Goal: Information Seeking & Learning: Learn about a topic

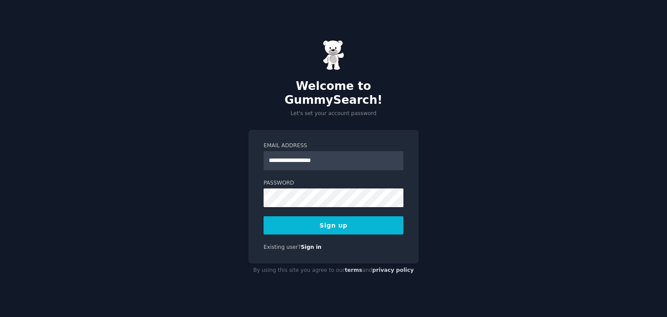
click at [327, 219] on button "Sign up" at bounding box center [334, 225] width 140 height 18
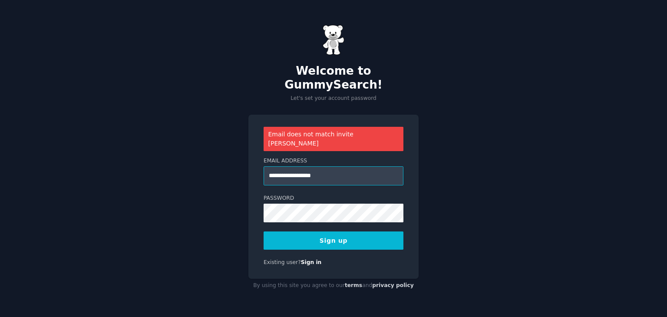
click at [321, 169] on input "**********" at bounding box center [334, 175] width 140 height 19
type input "**********"
click at [329, 232] on button "Sign up" at bounding box center [334, 241] width 140 height 18
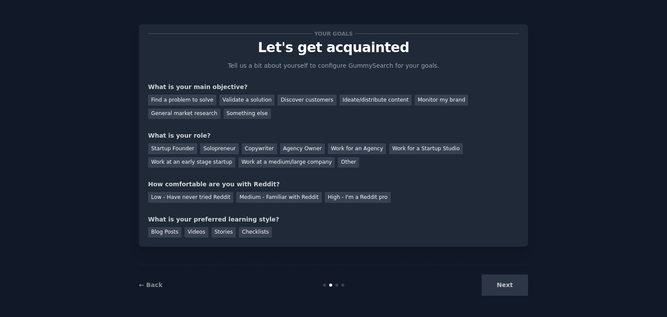
click at [497, 291] on div "Next" at bounding box center [463, 285] width 130 height 21
click at [509, 273] on div "← Back Next" at bounding box center [333, 285] width 389 height 40
click at [507, 283] on div "Next" at bounding box center [463, 285] width 130 height 21
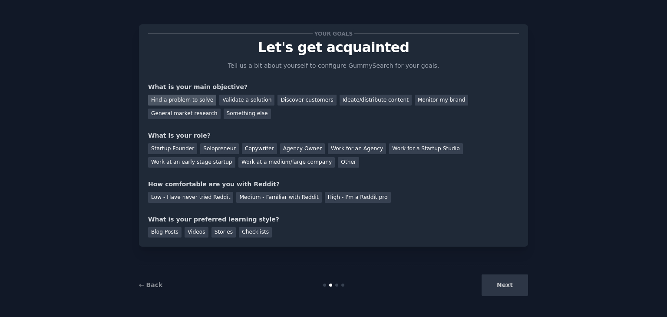
click at [195, 99] on div "Find a problem to solve" at bounding box center [182, 100] width 68 height 11
click at [239, 99] on div "Validate a solution" at bounding box center [246, 100] width 55 height 11
click at [175, 99] on div "Find a problem to solve" at bounding box center [182, 100] width 68 height 11
click at [238, 165] on div "Work at a medium/large company" at bounding box center [286, 162] width 96 height 11
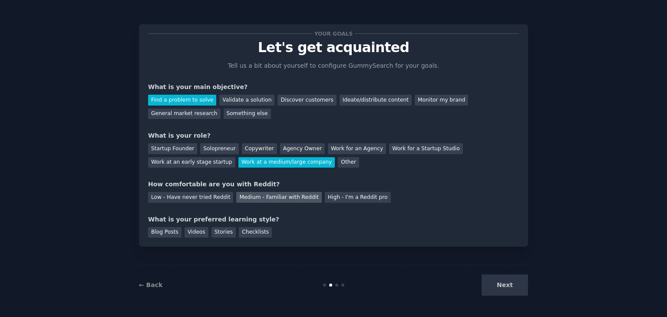
click at [256, 197] on div "Medium - Familiar with Reddit" at bounding box center [278, 197] width 85 height 11
click at [513, 288] on div "Next" at bounding box center [463, 285] width 130 height 21
click at [170, 232] on div "Blog Posts" at bounding box center [164, 232] width 33 height 11
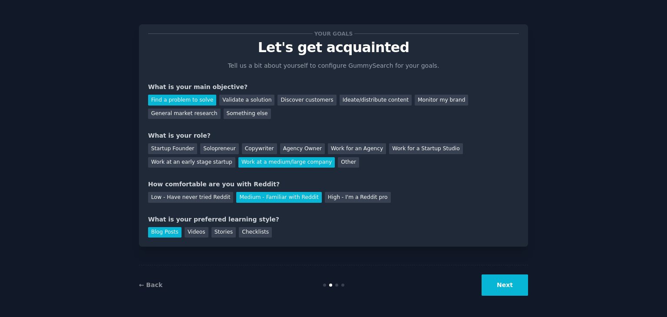
click at [180, 232] on div "Blog Posts Videos Stories Checklists" at bounding box center [333, 231] width 371 height 14
click at [185, 233] on div "Videos" at bounding box center [197, 232] width 24 height 11
click at [214, 232] on div "Stories" at bounding box center [224, 232] width 24 height 11
click at [512, 278] on button "Next" at bounding box center [505, 285] width 46 height 21
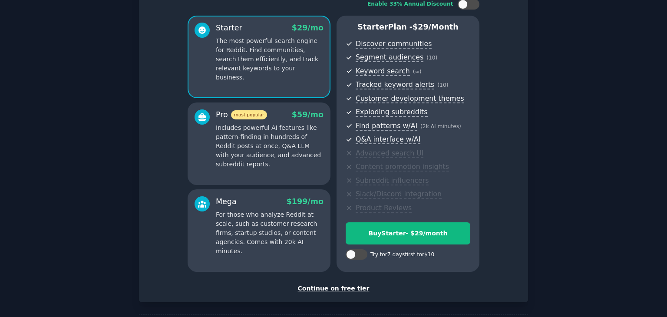
scroll to position [63, 0]
click at [341, 290] on div "Continue on free tier" at bounding box center [333, 288] width 371 height 9
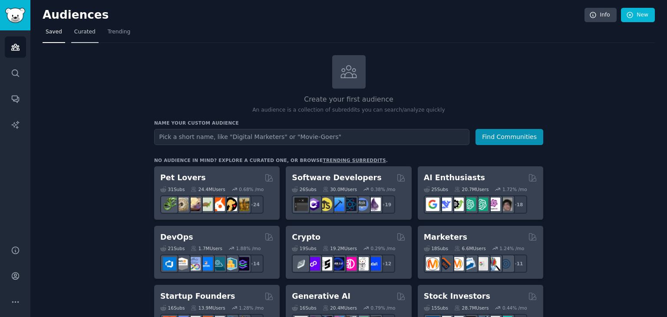
click at [84, 35] on span "Curated" at bounding box center [84, 32] width 21 height 8
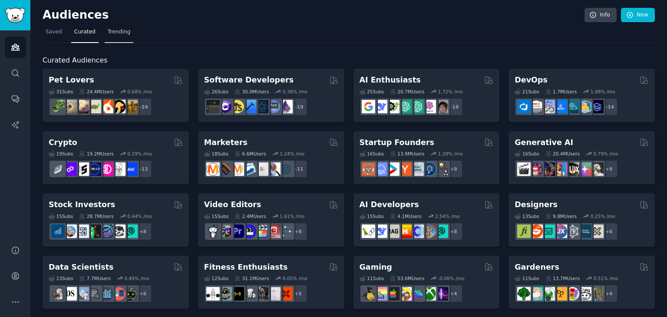
click at [122, 30] on span "Trending" at bounding box center [119, 32] width 23 height 8
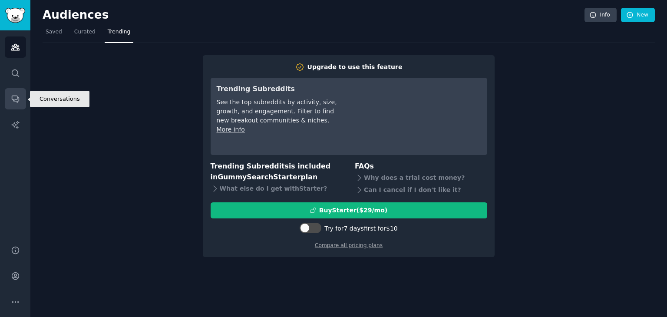
click at [19, 99] on icon "Sidebar" at bounding box center [15, 99] width 7 height 7
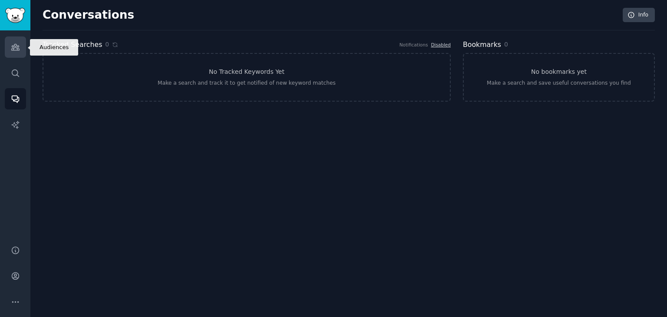
click at [14, 47] on icon "Sidebar" at bounding box center [15, 47] width 8 height 6
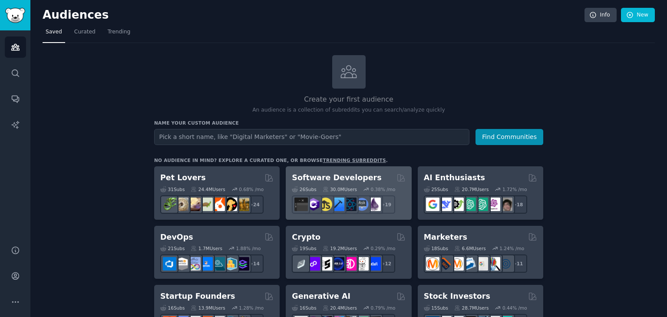
click at [306, 178] on h2 "Software Developers" at bounding box center [336, 177] width 89 height 11
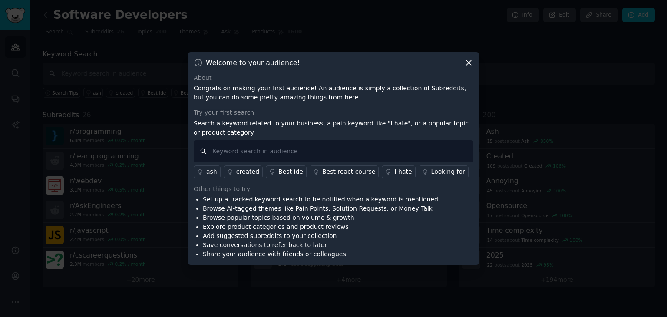
click at [264, 152] on input "text" at bounding box center [334, 151] width 280 height 22
type input "challenge"
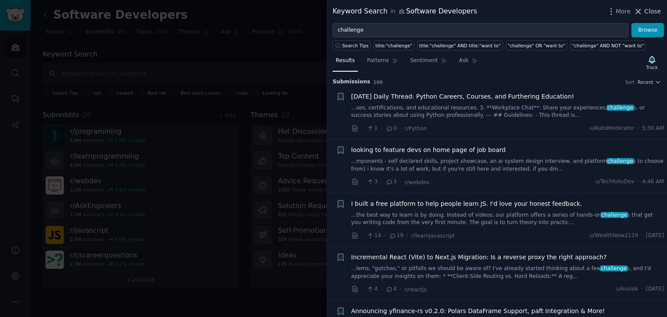
click at [643, 7] on icon at bounding box center [638, 11] width 9 height 9
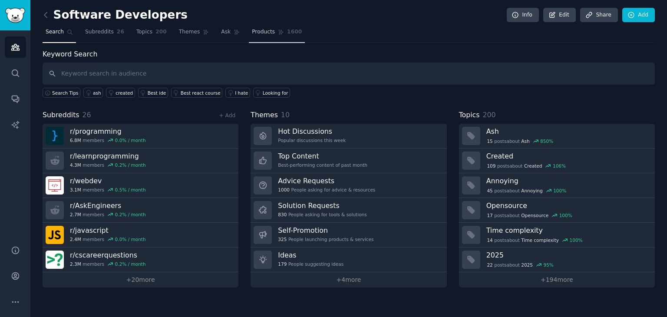
click at [258, 36] on link "Products 1600" at bounding box center [277, 34] width 56 height 18
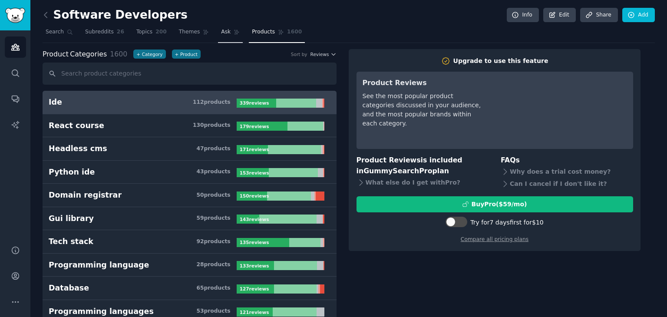
click at [221, 33] on span "Ask" at bounding box center [226, 32] width 10 height 8
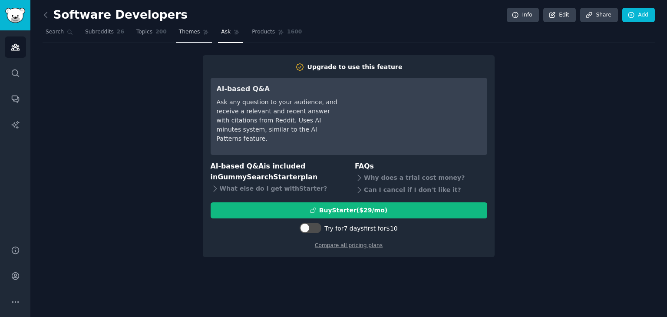
click at [189, 40] on link "Themes" at bounding box center [194, 34] width 36 height 18
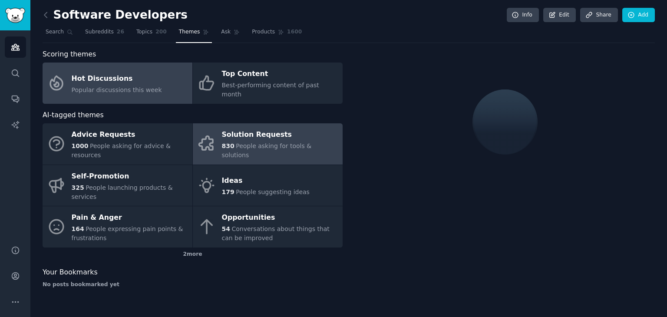
click at [248, 142] on span "People asking for tools & solutions" at bounding box center [267, 150] width 90 height 16
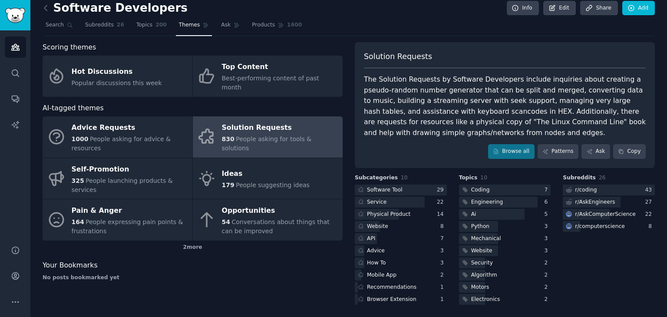
scroll to position [7, 0]
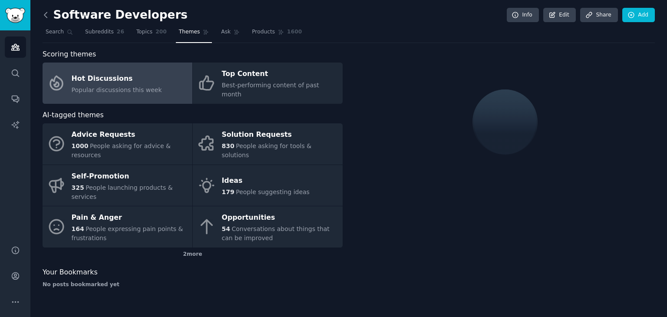
click at [48, 13] on icon at bounding box center [45, 14] width 9 height 9
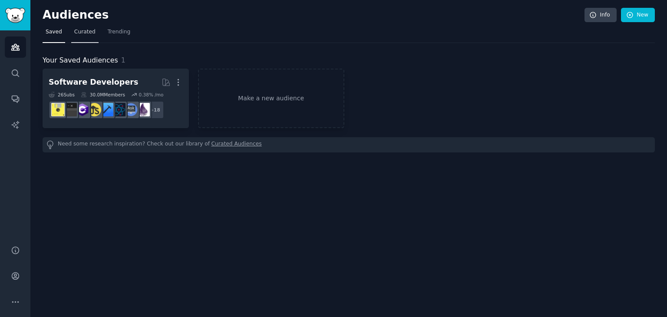
click at [76, 33] on span "Curated" at bounding box center [84, 32] width 21 height 8
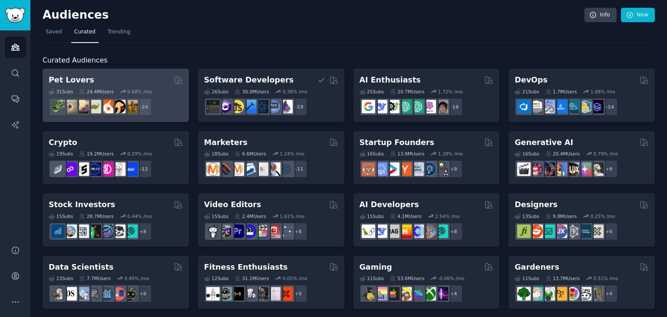
click at [103, 75] on div "Pet Lovers" at bounding box center [116, 80] width 134 height 11
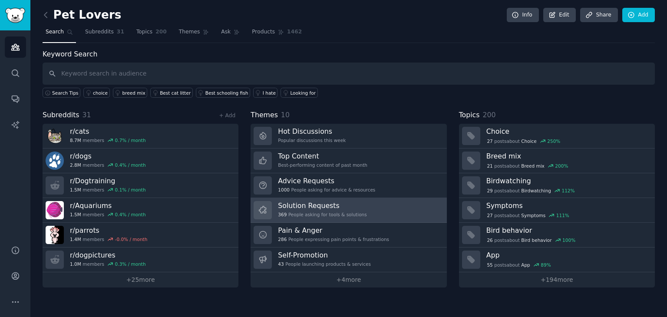
click at [302, 204] on h3 "Solution Requests" at bounding box center [322, 205] width 89 height 9
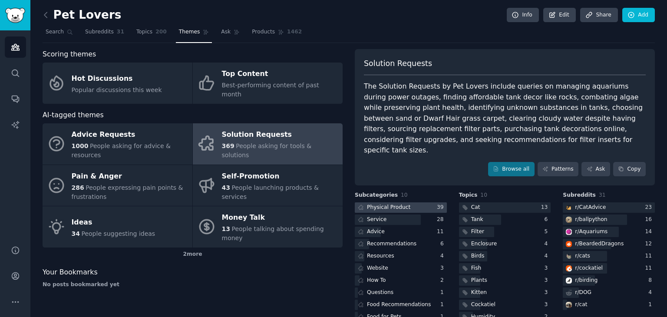
click at [403, 204] on div "Physical Product" at bounding box center [388, 208] width 43 height 8
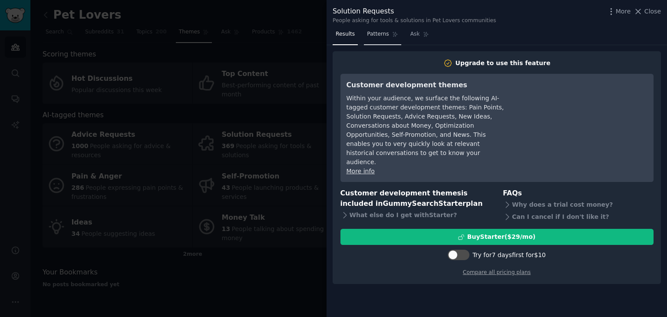
click at [369, 31] on span "Patterns" at bounding box center [378, 34] width 22 height 8
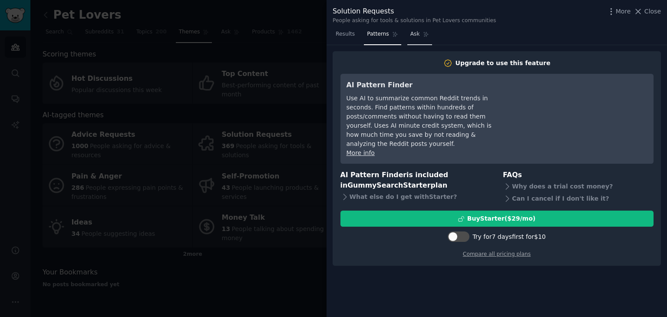
click at [407, 35] on link "Ask" at bounding box center [419, 36] width 25 height 18
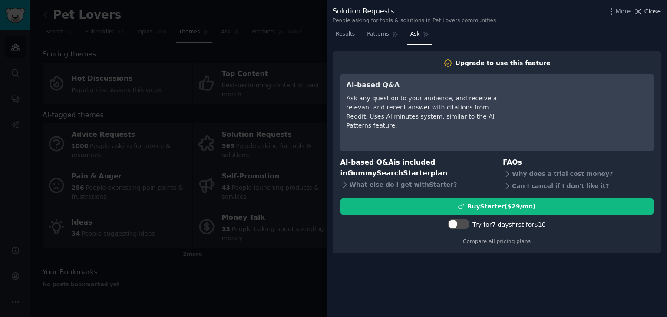
click at [658, 13] on span "Close" at bounding box center [653, 11] width 17 height 9
